Goal: Information Seeking & Learning: Find specific fact

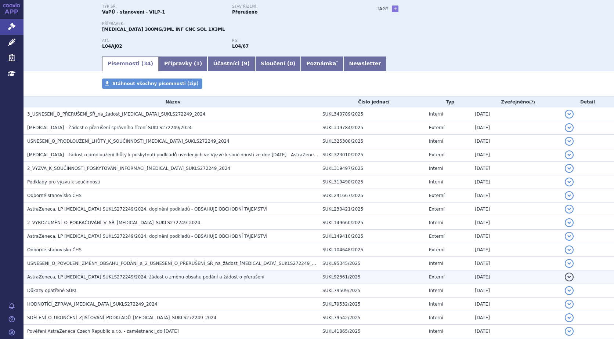
scroll to position [73, 0]
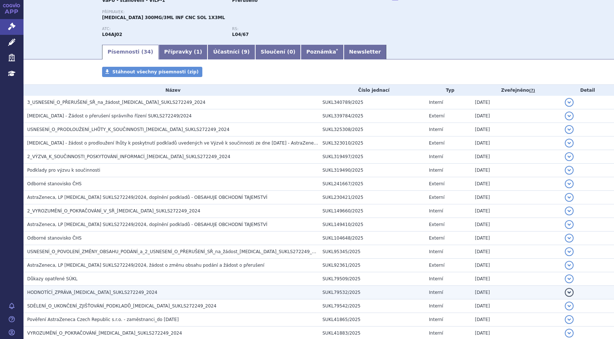
click at [49, 291] on span "HODNOTÍCÍ_ZPRÁVA_ULTOMIRIS_SUKLS272249_2024" at bounding box center [92, 292] width 130 height 5
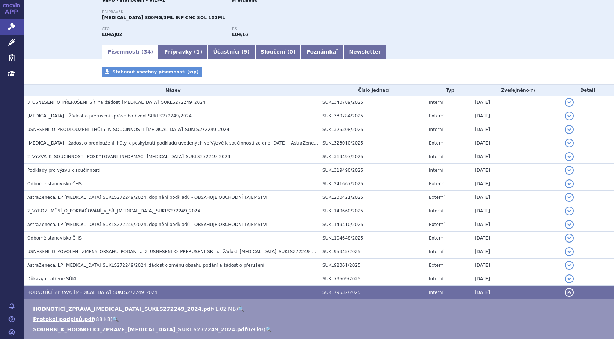
click at [238, 306] on link "🔍" at bounding box center [241, 309] width 6 height 6
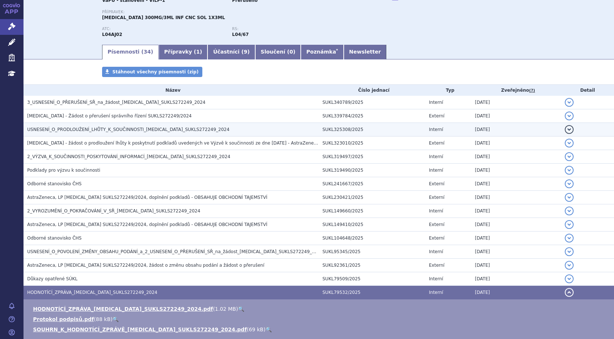
scroll to position [0, 0]
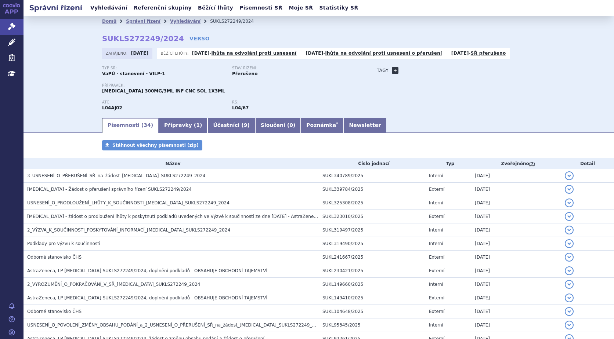
click at [392, 71] on link "+" at bounding box center [395, 70] width 7 height 7
click at [424, 70] on span at bounding box center [428, 71] width 53 height 10
type input "PNH"
click at [464, 70] on button "Přidat" at bounding box center [465, 70] width 19 height 9
select select
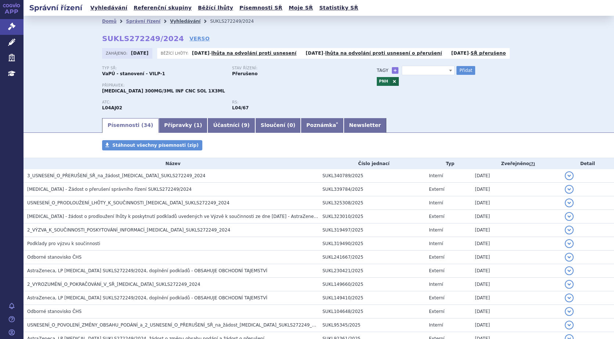
click at [170, 20] on link "Vyhledávání" at bounding box center [185, 21] width 30 height 5
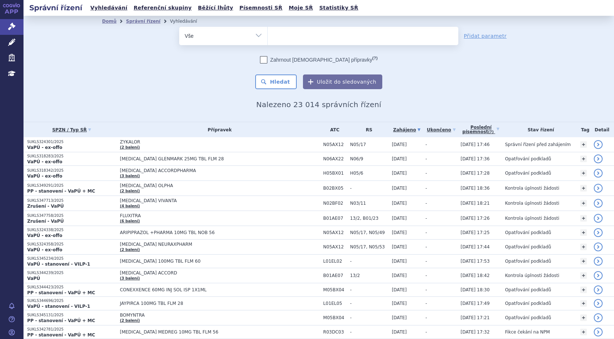
click at [303, 40] on ul at bounding box center [363, 34] width 191 height 15
click at [268, 40] on select at bounding box center [267, 35] width 0 height 18
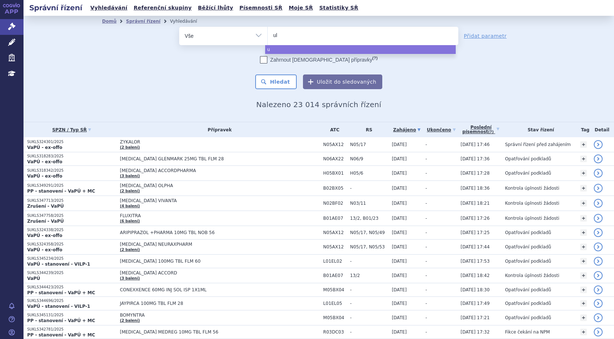
type input "ult"
type input "ulto"
type input "ultomi"
type input "ultomiri"
type input "[MEDICAL_DATA]"
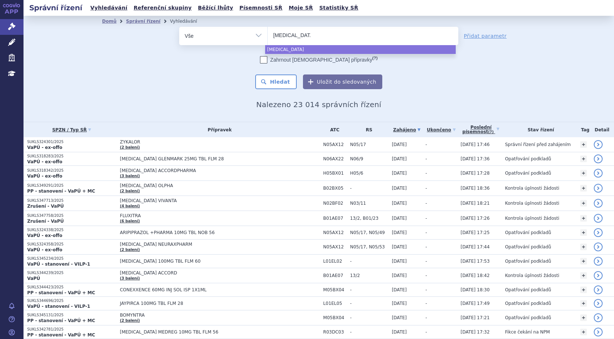
select select "[MEDICAL_DATA]"
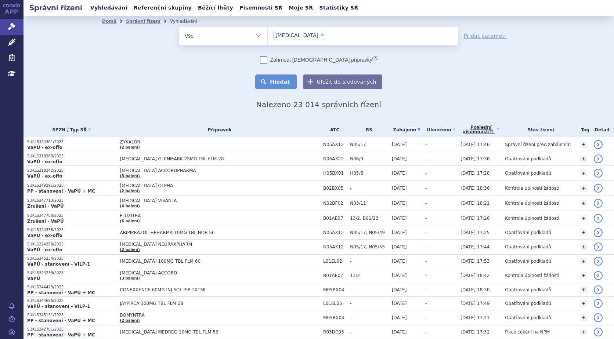
click at [285, 82] on button "Hledat" at bounding box center [275, 82] width 41 height 15
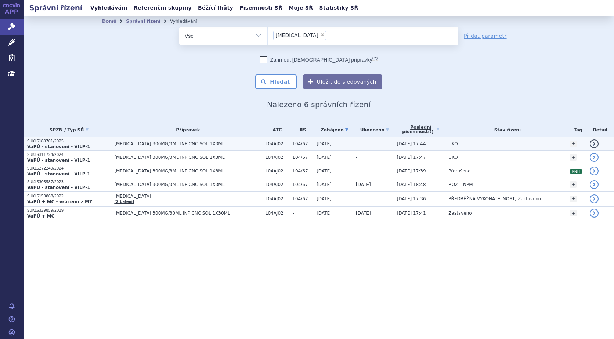
click at [114, 142] on span "[MEDICAL_DATA] 300MG/3ML INF CNC SOL 1X3ML" at bounding box center [187, 143] width 147 height 5
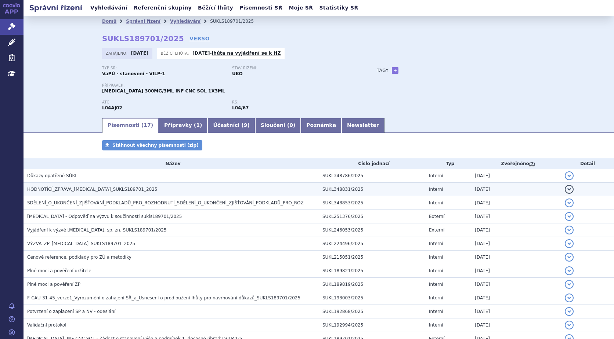
click at [88, 190] on span "HODNOTÍCÍ_ZPRÁVA_ULTOMIRIS_SUKLS189701_2025" at bounding box center [92, 189] width 130 height 5
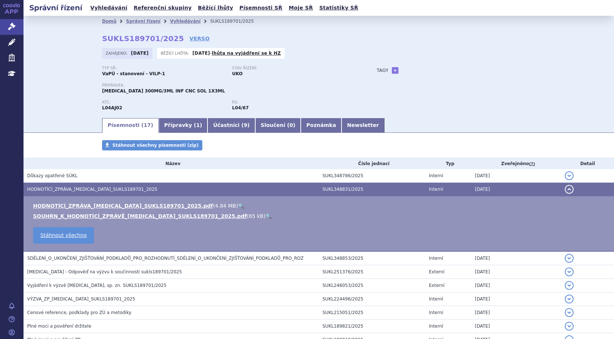
click at [238, 206] on link "🔍" at bounding box center [241, 206] width 6 height 6
